Goal: Information Seeking & Learning: Find specific fact

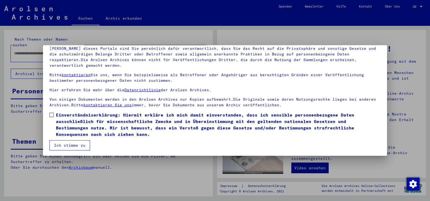
scroll to position [45, 0]
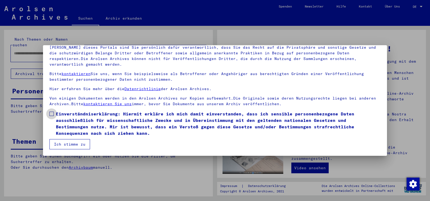
click at [51, 114] on span at bounding box center [51, 114] width 4 height 4
click at [65, 144] on button "Ich stimme zu" at bounding box center [69, 144] width 41 height 10
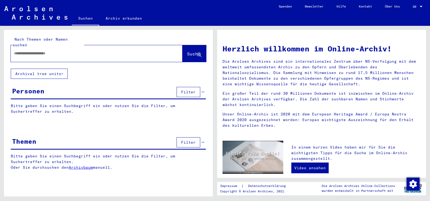
click at [186, 90] on span "Filter" at bounding box center [188, 92] width 15 height 5
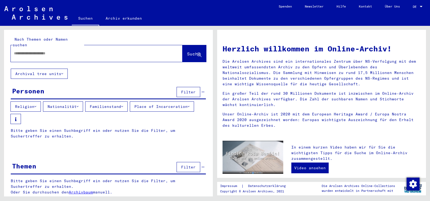
click at [79, 105] on icon at bounding box center [78, 107] width 2 height 4
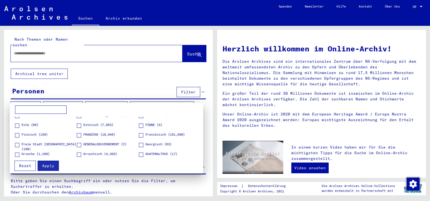
scroll to position [218, 0]
click at [78, 136] on span at bounding box center [79, 134] width 4 height 4
click at [140, 134] on span at bounding box center [141, 134] width 4 height 4
click at [49, 166] on span "Apply" at bounding box center [48, 165] width 12 height 5
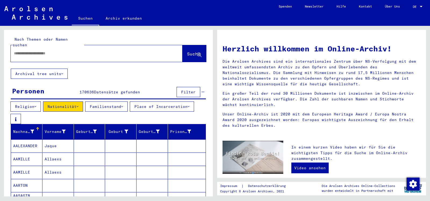
click at [26, 51] on input "text" at bounding box center [90, 54] width 152 height 6
type input "******"
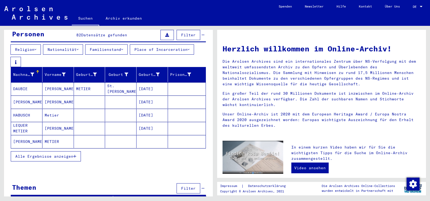
scroll to position [58, 0]
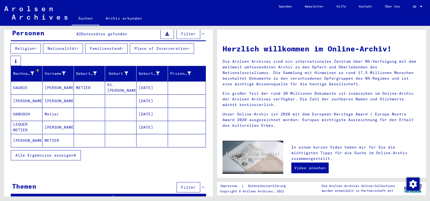
click at [23, 81] on mat-cell "DAUBIE" at bounding box center [26, 87] width 31 height 13
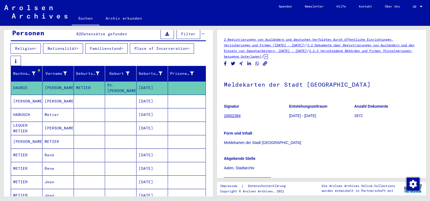
click at [236, 116] on link "10002384" at bounding box center [232, 115] width 17 height 4
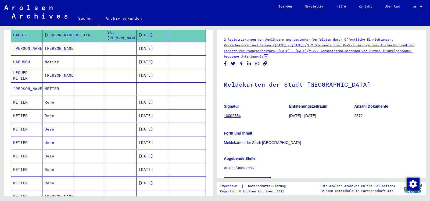
scroll to position [10, 0]
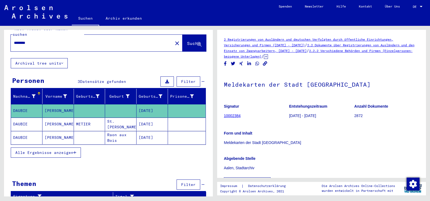
click at [72, 150] on span "Alle Ergebnisse anzeigen" at bounding box center [44, 152] width 58 height 5
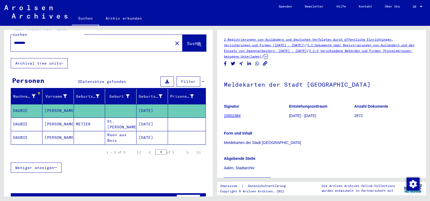
click at [59, 118] on mat-cell "[PERSON_NAME]" at bounding box center [57, 124] width 31 height 13
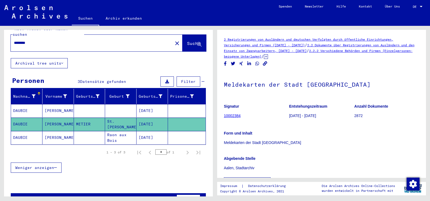
click at [125, 118] on mat-cell "St.[PERSON_NAME]" at bounding box center [120, 124] width 31 height 13
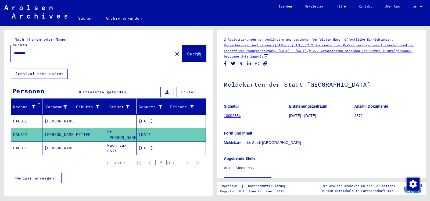
drag, startPoint x: 34, startPoint y: 48, endPoint x: 10, endPoint y: 48, distance: 24.2
click at [14, 51] on input "********" at bounding box center [92, 54] width 156 height 6
type input "******"
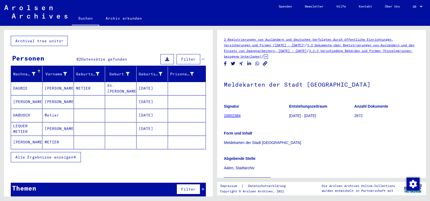
scroll to position [33, 0]
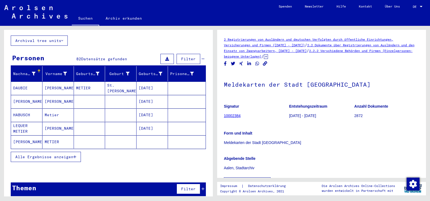
click at [58, 154] on span "Alle Ergebnisse anzeigen" at bounding box center [44, 156] width 58 height 5
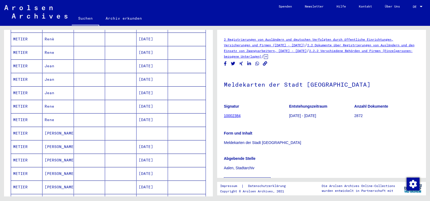
scroll to position [178, 0]
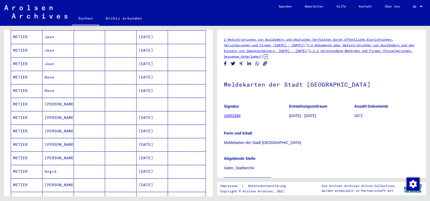
click at [21, 112] on mat-cell "METIER" at bounding box center [26, 117] width 31 height 13
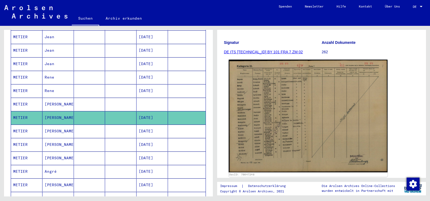
scroll to position [58, 0]
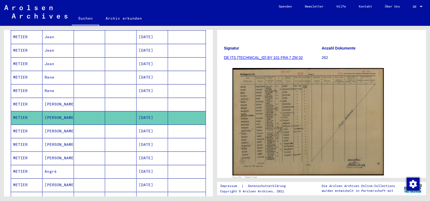
click at [26, 98] on mat-cell "METIER" at bounding box center [26, 104] width 31 height 13
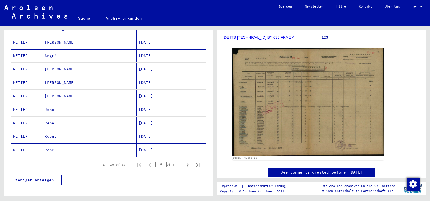
scroll to position [294, 0]
click at [187, 162] on icon "Next page" at bounding box center [188, 164] width 2 height 4
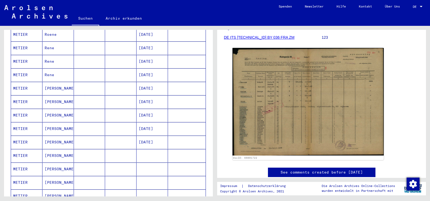
scroll to position [120, 0]
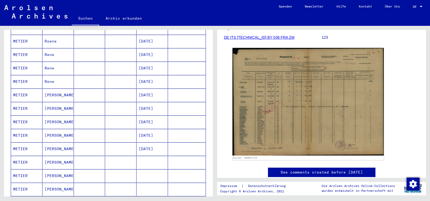
click at [26, 90] on mat-cell "METIER" at bounding box center [26, 94] width 31 height 13
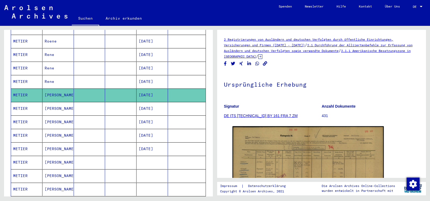
click at [23, 103] on mat-cell "METIER" at bounding box center [26, 108] width 31 height 13
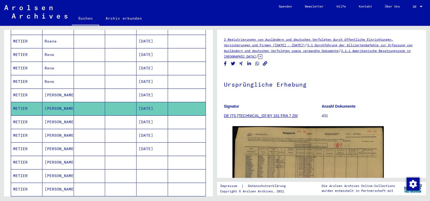
click at [24, 115] on mat-cell "METIER" at bounding box center [26, 121] width 31 height 13
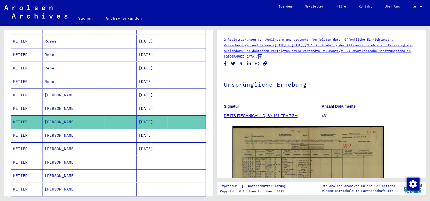
click at [29, 129] on mat-cell "METIER" at bounding box center [26, 135] width 31 height 13
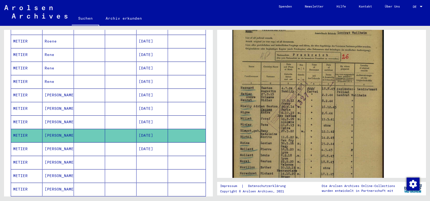
scroll to position [145, 0]
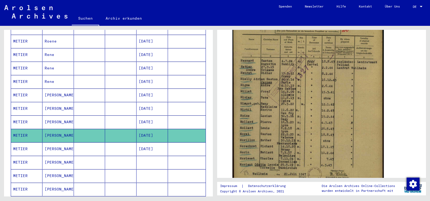
click at [23, 142] on mat-cell "METIER" at bounding box center [26, 148] width 31 height 13
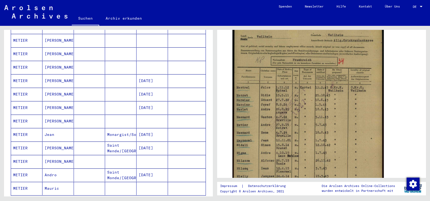
scroll to position [265, 0]
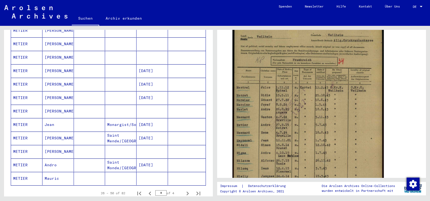
click at [31, 132] on mat-cell "METIER" at bounding box center [26, 137] width 31 height 13
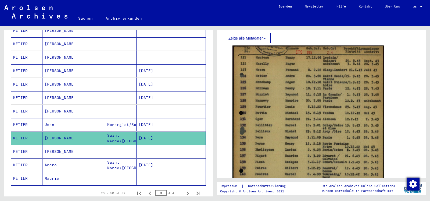
scroll to position [116, 0]
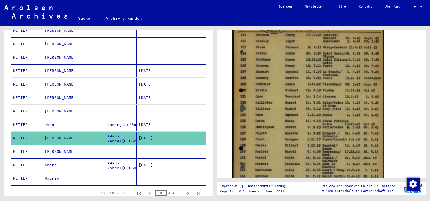
click at [55, 145] on mat-cell "[PERSON_NAME]" at bounding box center [57, 151] width 31 height 13
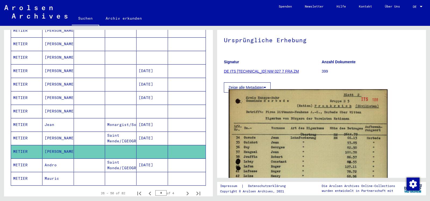
scroll to position [116, 0]
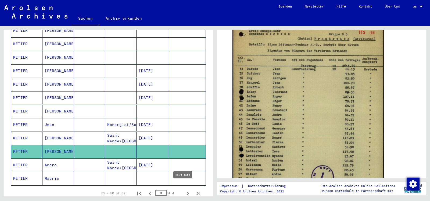
click at [187, 191] on icon "Next page" at bounding box center [188, 193] width 2 height 4
type input "*"
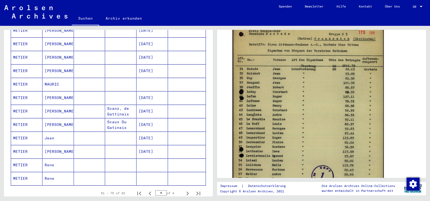
click at [147, 145] on mat-cell "[DATE]" at bounding box center [152, 151] width 31 height 13
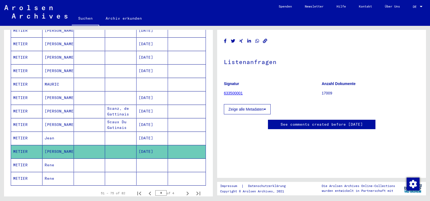
click at [233, 94] on link "633500001" at bounding box center [233, 93] width 19 height 4
